Goal: Information Seeking & Learning: Learn about a topic

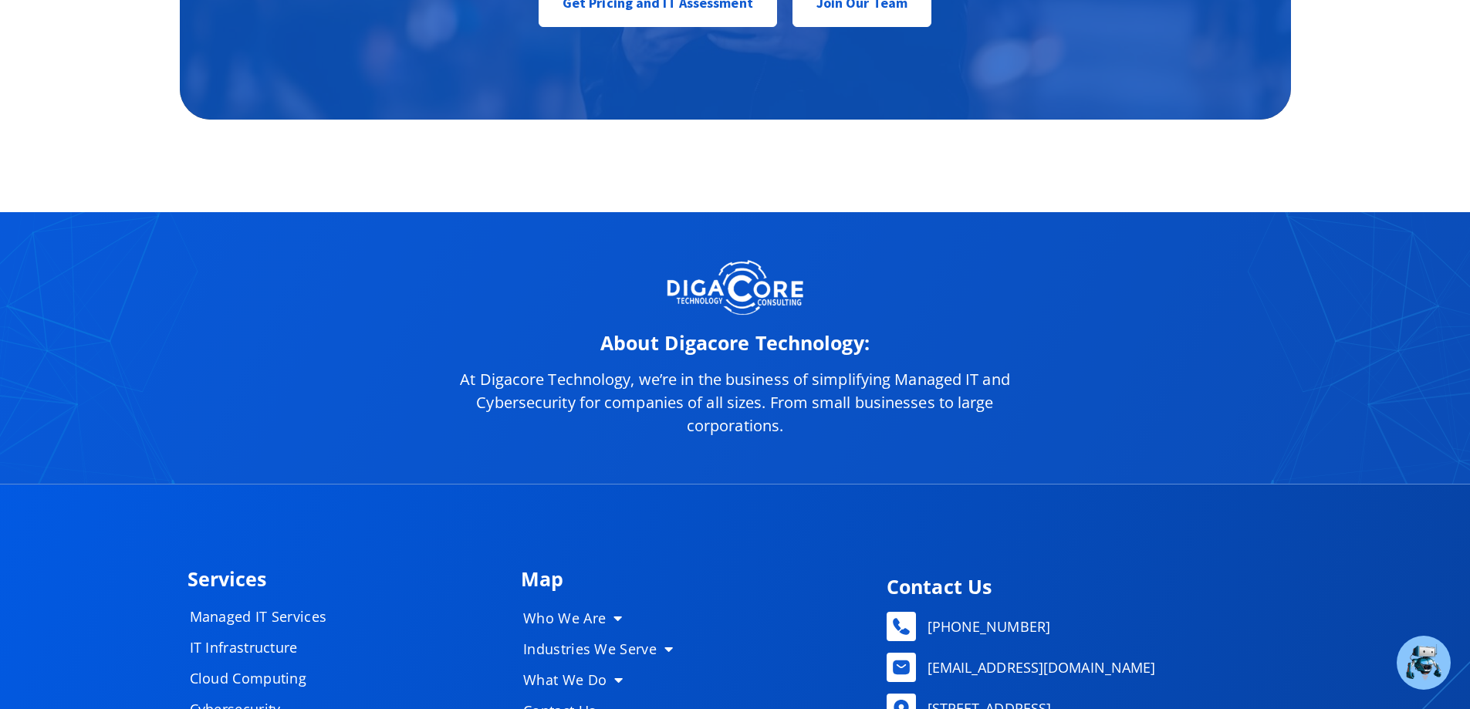
scroll to position [7454, 0]
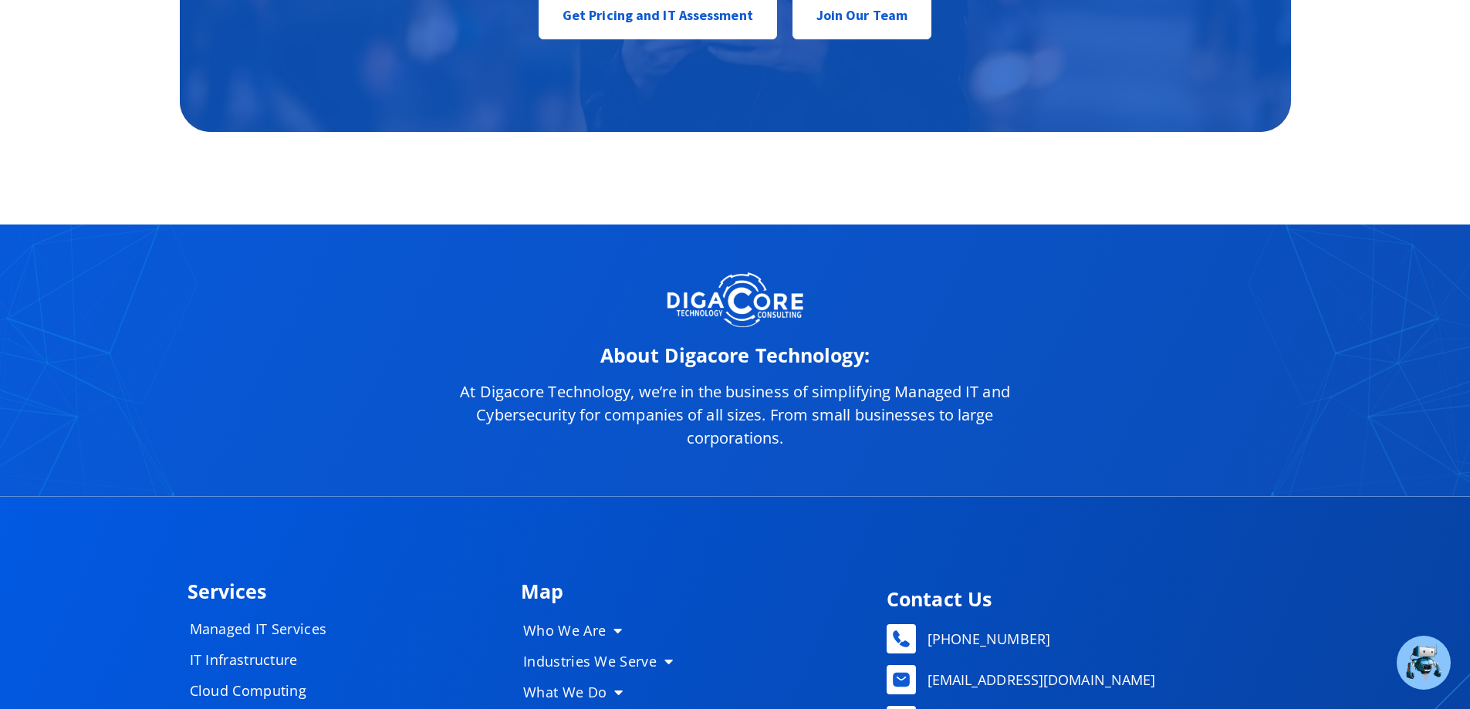
click at [1179, 383] on div "About Digacore Technology: At [GEOGRAPHIC_DATA], we’re in the business of simpl…" at bounding box center [735, 360] width 1470 height 272
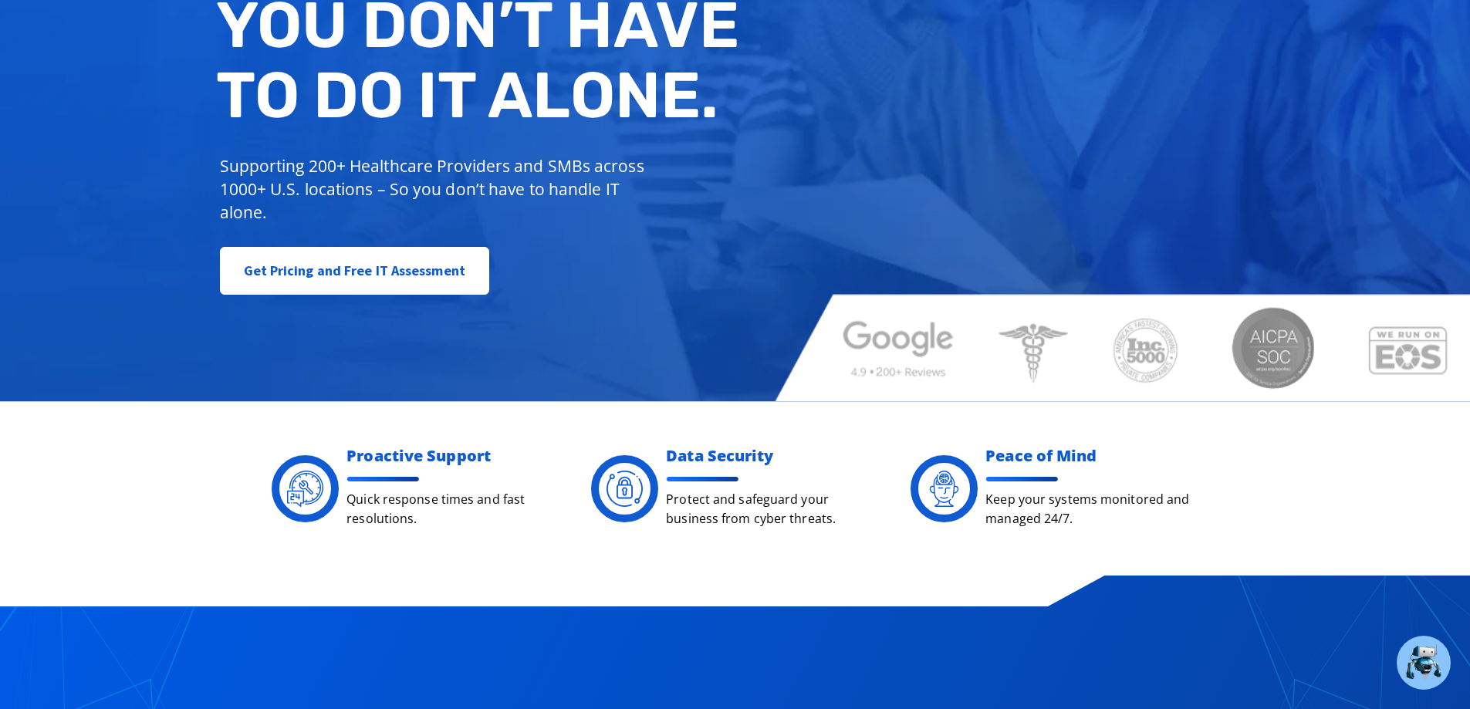
scroll to position [0, 0]
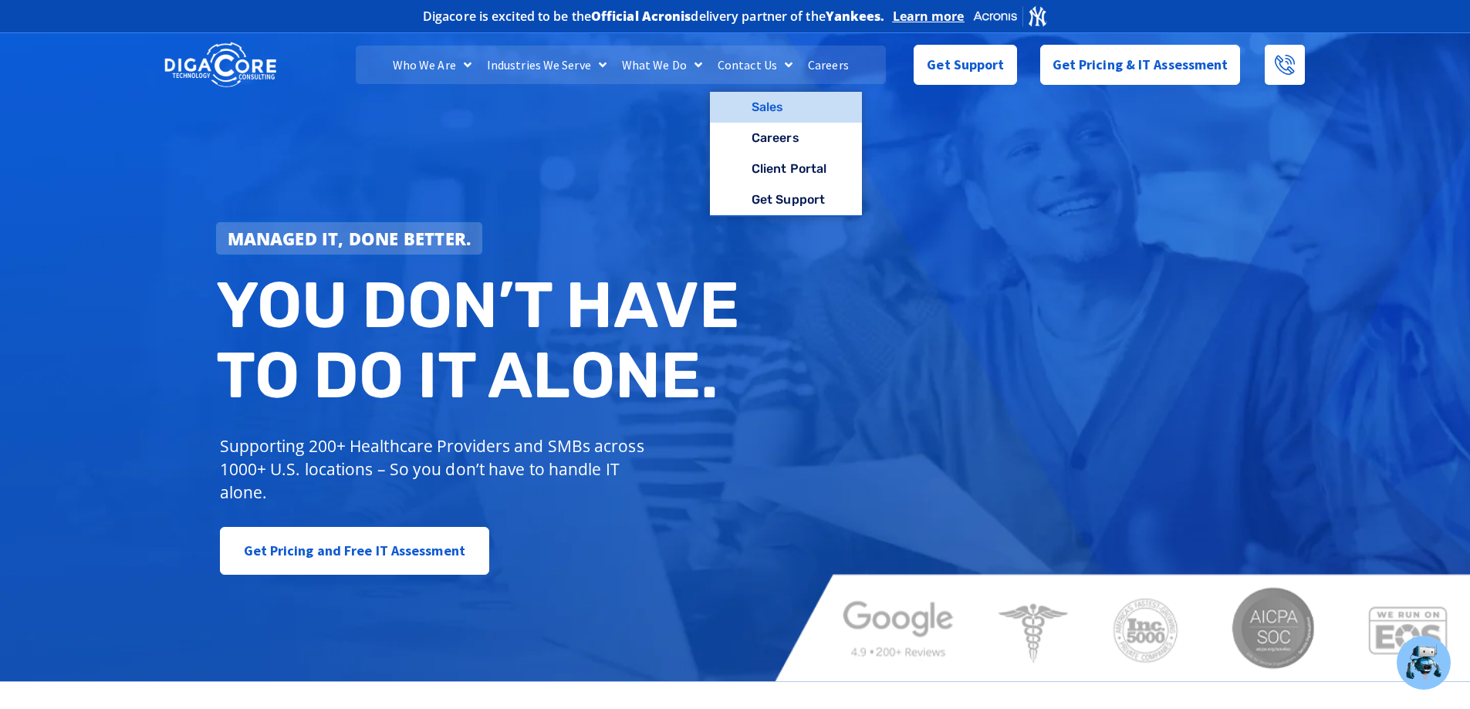
click at [790, 102] on link "Sales" at bounding box center [786, 107] width 152 height 31
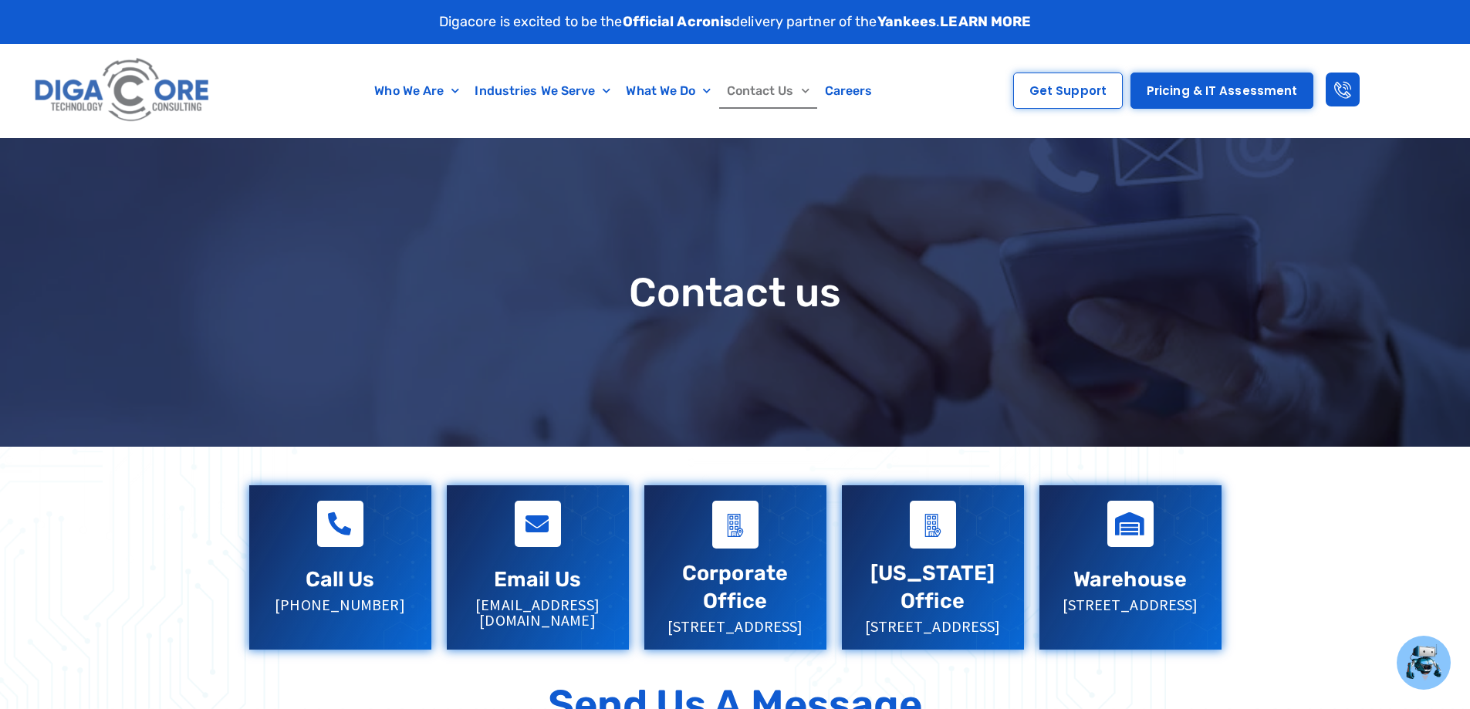
click at [811, 88] on link "Contact Us" at bounding box center [768, 90] width 98 height 35
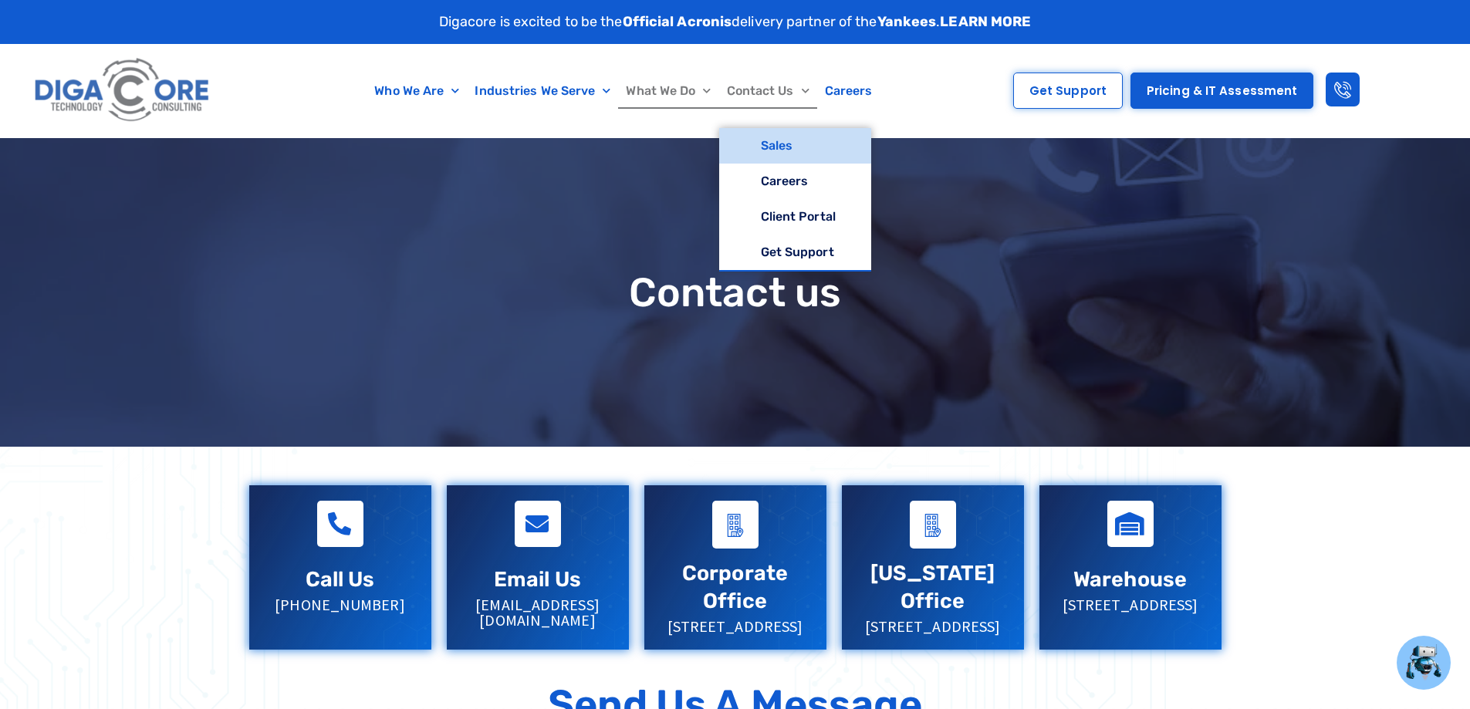
click at [655, 88] on link "What We Do" at bounding box center [668, 90] width 100 height 35
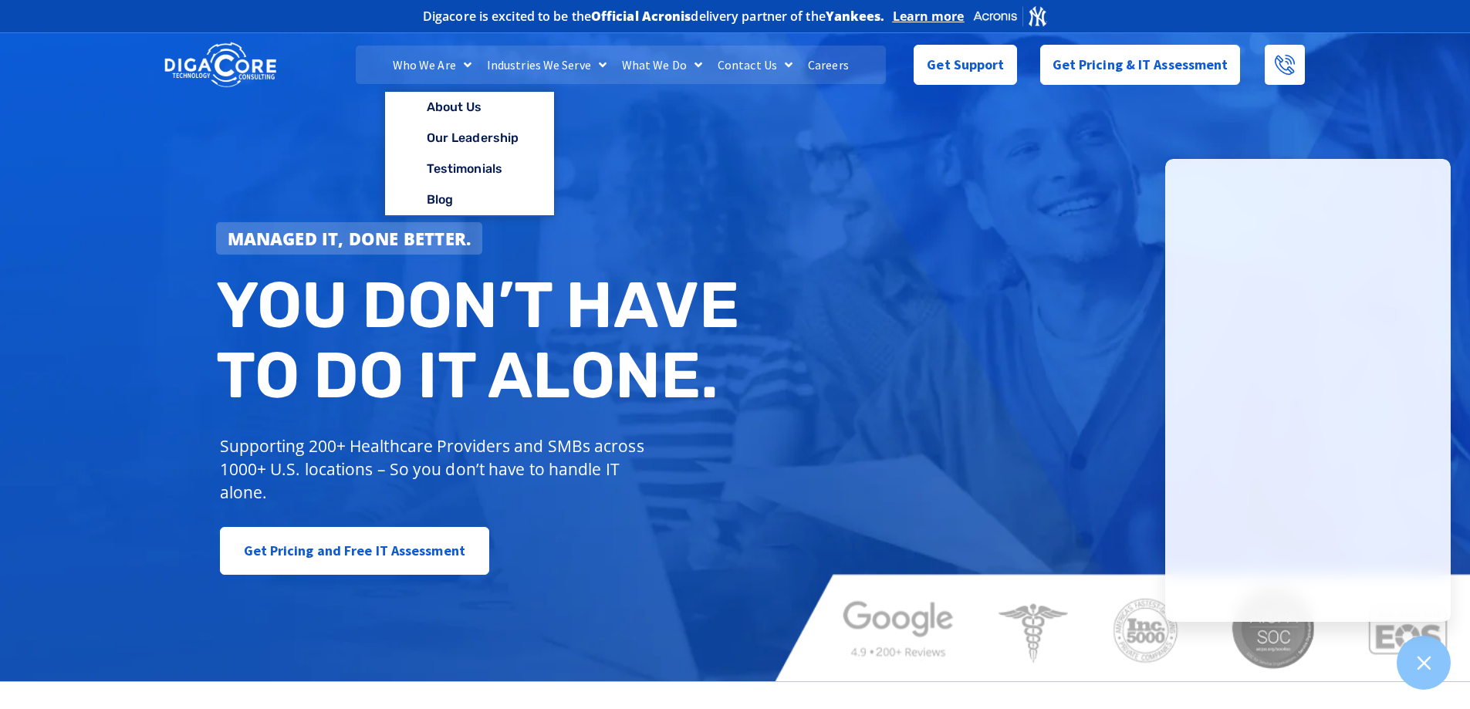
click at [403, 58] on link "Who We Are" at bounding box center [432, 65] width 94 height 39
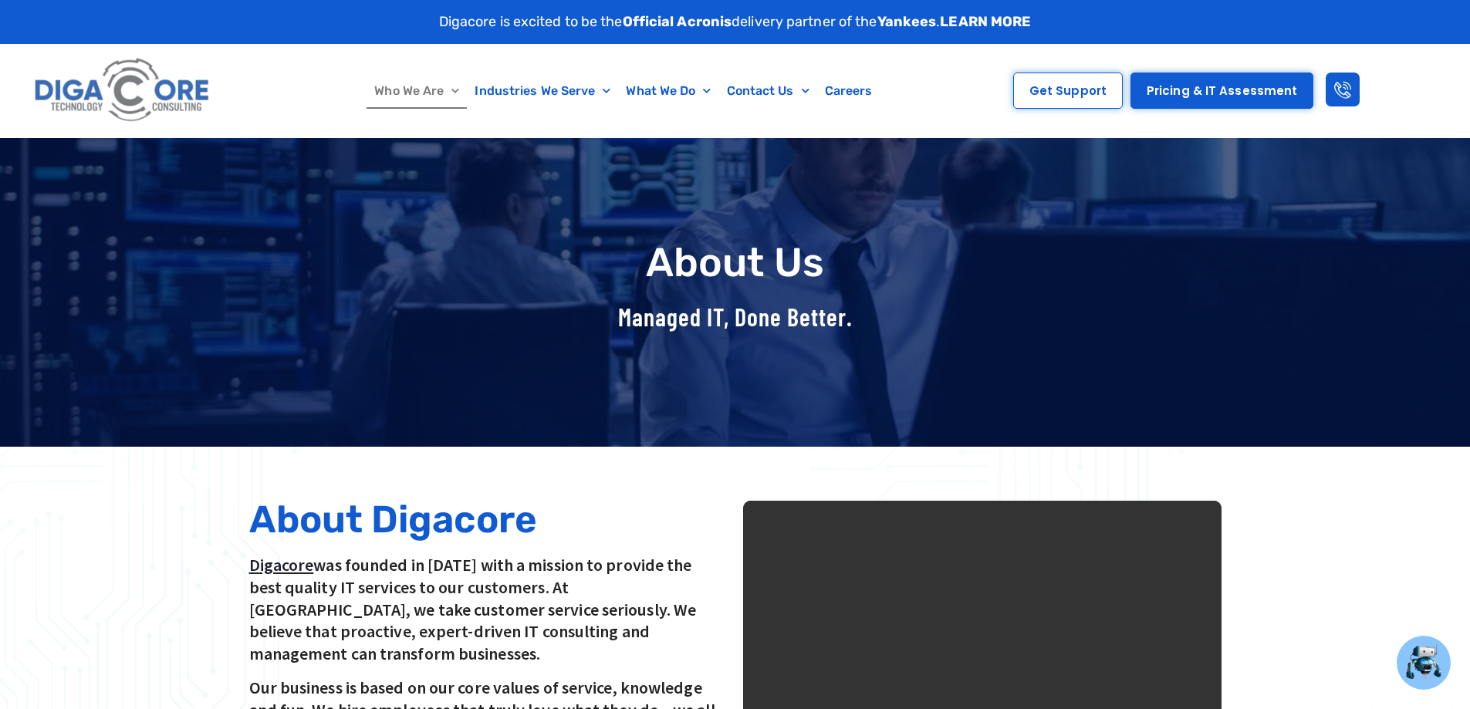
click at [1232, 306] on div "About Us Managed IT, Done Better." at bounding box center [735, 292] width 1003 height 119
